Goal: Task Accomplishment & Management: Complete application form

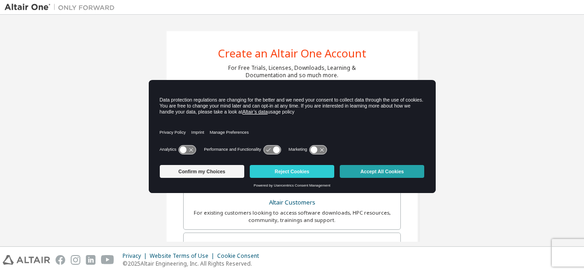
click at [367, 172] on button "Accept All Cookies" at bounding box center [382, 171] width 85 height 13
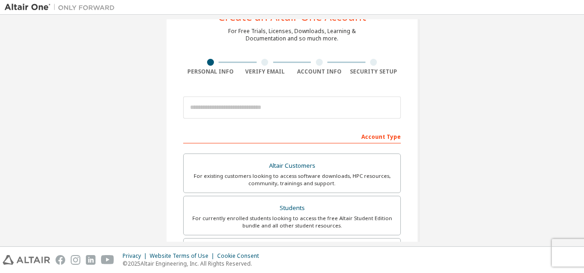
scroll to position [35, 0]
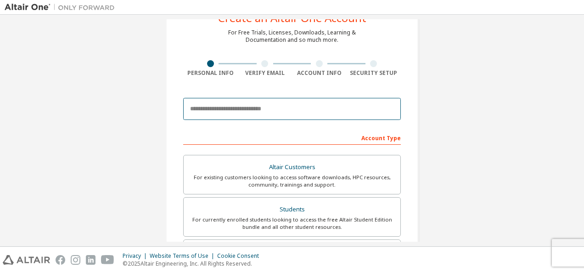
click at [241, 111] on input "email" at bounding box center [292, 109] width 218 height 22
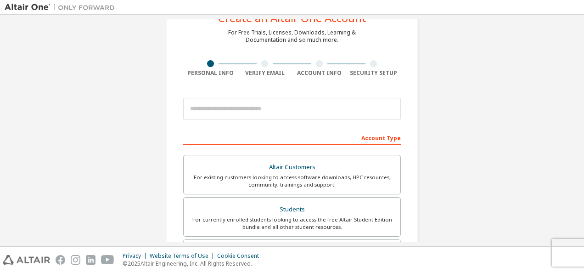
click at [438, 226] on div "Create an Altair One Account For Free Trials, Licenses, Downloads, Learning & D…" at bounding box center [292, 227] width 575 height 486
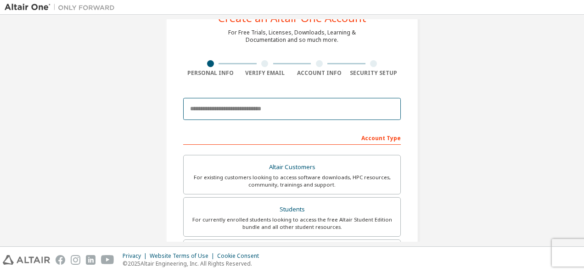
click at [348, 112] on input "email" at bounding box center [292, 109] width 218 height 22
paste input "**********"
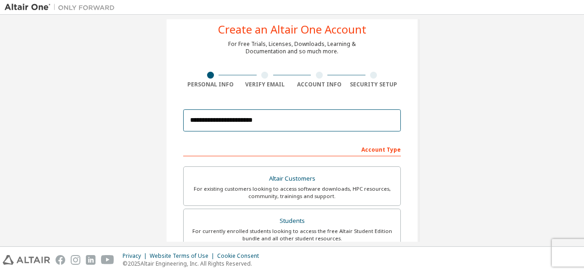
scroll to position [25, 0]
type input "**********"
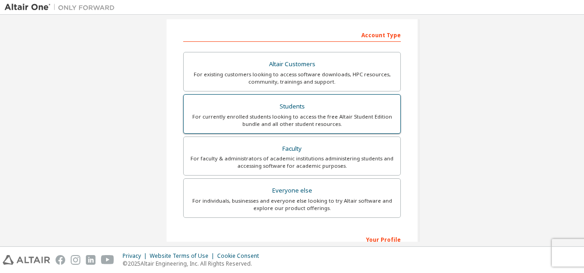
scroll to position [138, 0]
click at [338, 118] on div "For currently enrolled students looking to access the free Altair Student Editi…" at bounding box center [292, 120] width 206 height 15
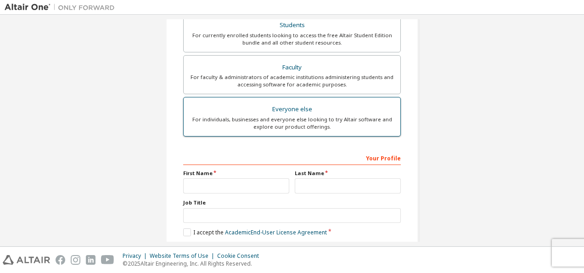
scroll to position [262, 0]
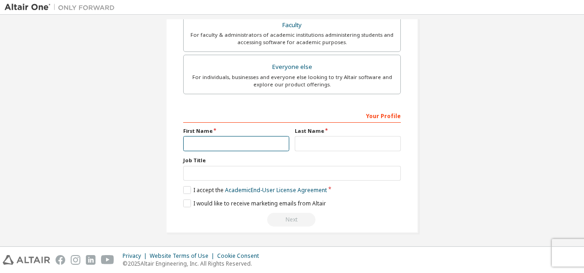
click at [244, 141] on input "text" at bounding box center [236, 143] width 106 height 15
type input "*******"
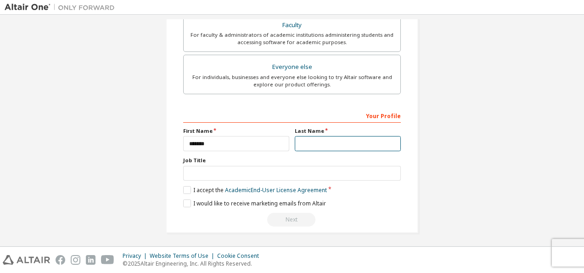
type input "********"
type input "**********"
click at [185, 186] on label "I accept the Academic End-User License Agreement" at bounding box center [255, 190] width 144 height 8
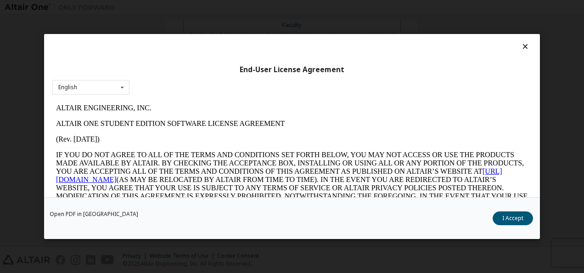
scroll to position [0, 0]
click at [524, 47] on icon at bounding box center [526, 46] width 10 height 8
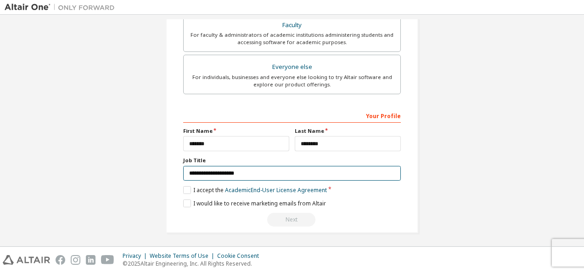
drag, startPoint x: 277, startPoint y: 165, endPoint x: 171, endPoint y: 164, distance: 106.6
click at [171, 164] on div "**********" at bounding box center [292, 0] width 253 height 464
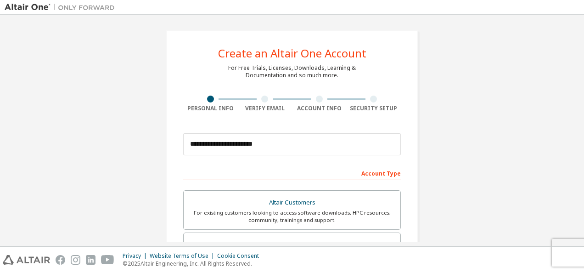
click at [322, 99] on div at bounding box center [319, 99] width 55 height 7
click at [350, 105] on div "Security Setup" at bounding box center [374, 108] width 55 height 7
click at [366, 109] on div "Security Setup" at bounding box center [374, 108] width 55 height 7
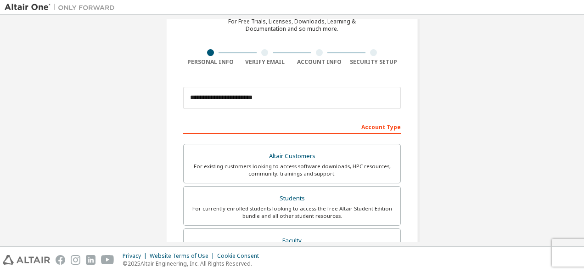
scroll to position [48, 0]
click at [370, 127] on div "Account Type" at bounding box center [292, 125] width 218 height 15
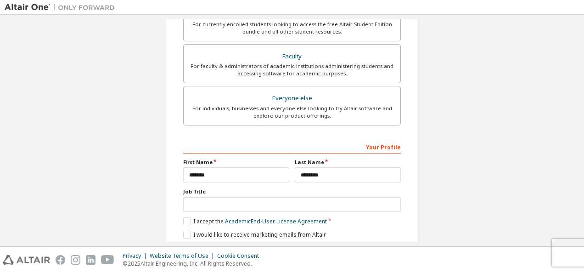
scroll to position [232, 0]
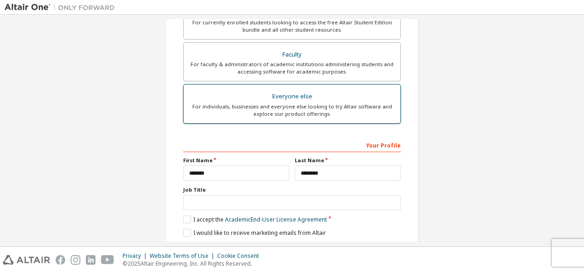
click at [322, 107] on div "For individuals, businesses and everyone else looking to try Altair software an…" at bounding box center [292, 110] width 206 height 15
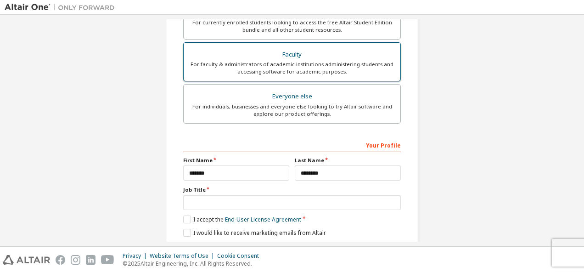
click at [320, 53] on div "Faculty" at bounding box center [292, 54] width 206 height 13
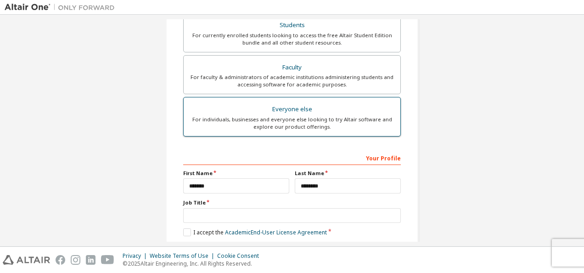
click at [299, 116] on div "For individuals, businesses and everyone else looking to try Altair software an…" at bounding box center [292, 123] width 206 height 15
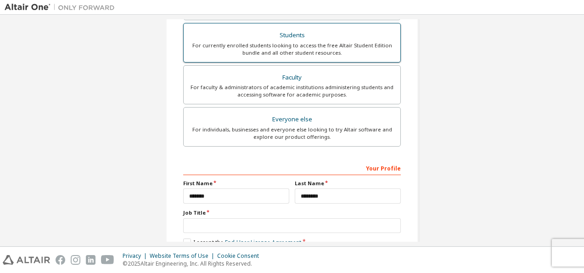
scroll to position [211, 0]
click at [301, 40] on div "For currently enrolled students looking to access the free Altair Student Editi…" at bounding box center [292, 47] width 206 height 15
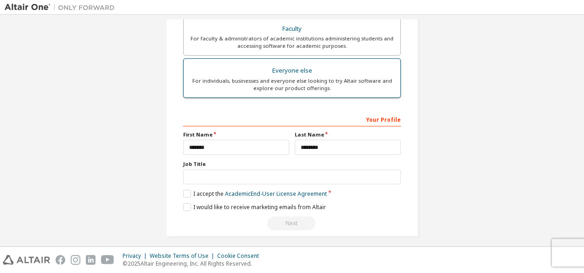
scroll to position [262, 0]
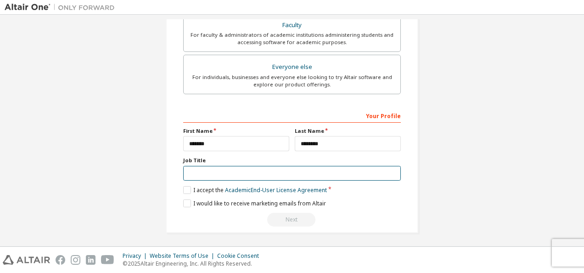
click at [199, 171] on input "text" at bounding box center [292, 173] width 218 height 15
type input "*******"
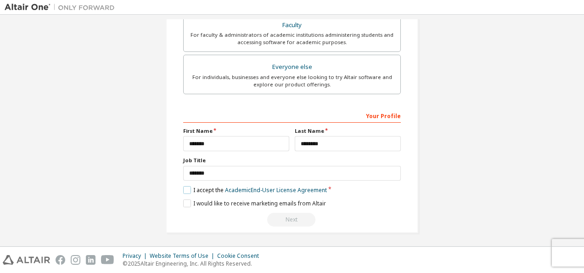
click at [189, 186] on label "I accept the Academic End-User License Agreement" at bounding box center [255, 190] width 144 height 8
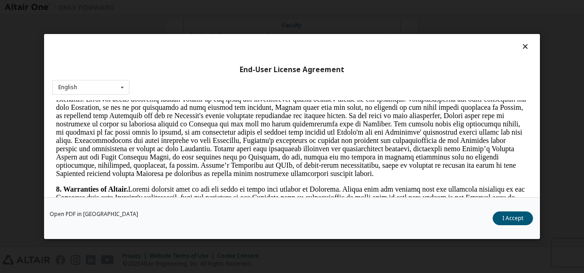
scroll to position [942, 0]
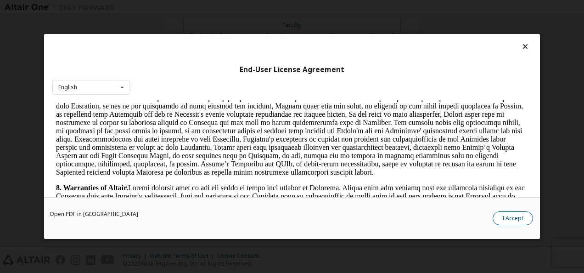
click at [521, 213] on button "I Accept" at bounding box center [513, 218] width 40 height 14
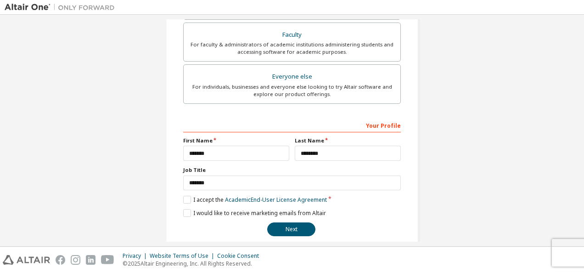
scroll to position [262, 0]
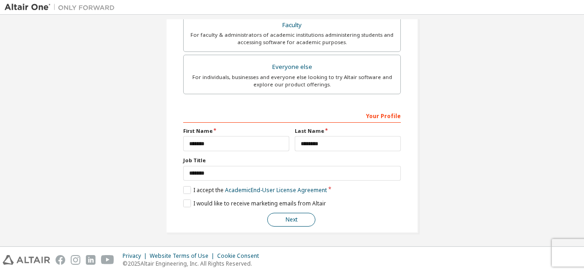
click at [286, 217] on button "Next" at bounding box center [291, 220] width 48 height 14
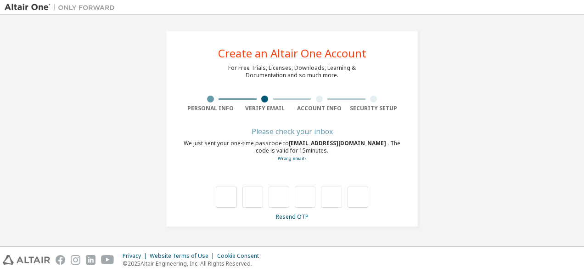
scroll to position [0, 0]
type input "*"
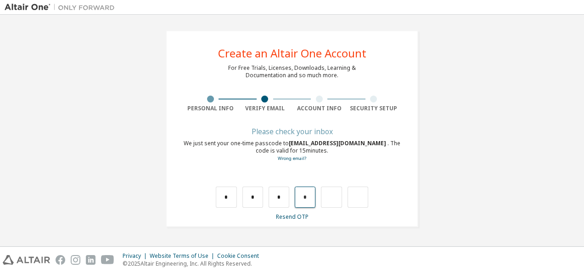
click at [302, 199] on input "*" at bounding box center [305, 196] width 21 height 21
click at [303, 199] on input "text" at bounding box center [305, 196] width 21 height 21
type input "*"
